Goal: Transaction & Acquisition: Purchase product/service

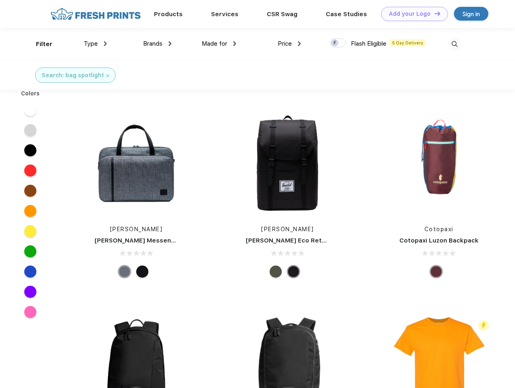
scroll to position [0, 0]
click at [412, 14] on link "Add your Logo Design Tool" at bounding box center [414, 14] width 67 height 14
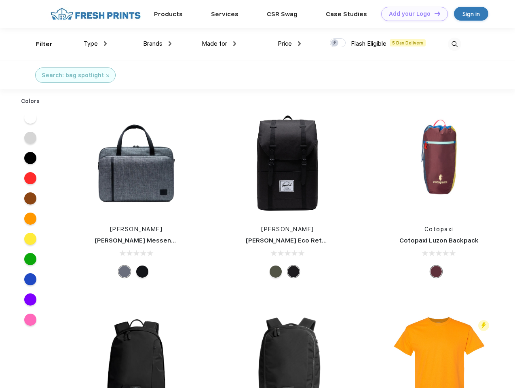
click at [0, 0] on div "Design Tool" at bounding box center [0, 0] width 0 height 0
click at [434, 13] on link "Add your Logo Design Tool" at bounding box center [414, 14] width 67 height 14
click at [39, 44] on div "Filter" at bounding box center [44, 44] width 17 height 9
click at [95, 44] on span "Type" at bounding box center [91, 43] width 14 height 7
click at [157, 44] on span "Brands" at bounding box center [152, 43] width 19 height 7
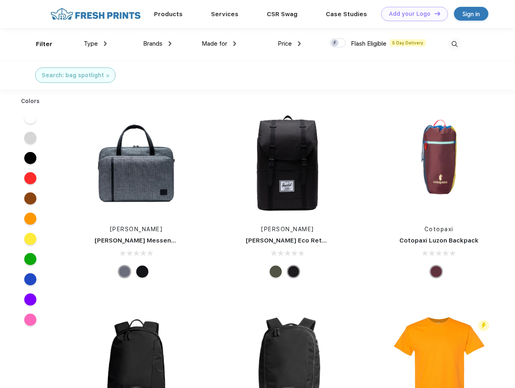
click at [219, 44] on span "Made for" at bounding box center [214, 43] width 25 height 7
click at [290, 44] on span "Price" at bounding box center [285, 43] width 14 height 7
click at [338, 43] on div at bounding box center [338, 42] width 16 height 9
click at [335, 43] on input "checkbox" at bounding box center [332, 40] width 5 height 5
click at [455, 44] on img at bounding box center [454, 44] width 13 height 13
